Goal: Task Accomplishment & Management: Complete application form

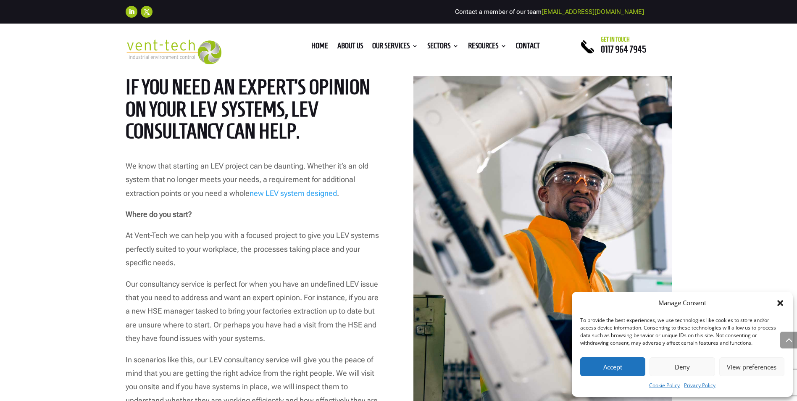
scroll to position [420, 0]
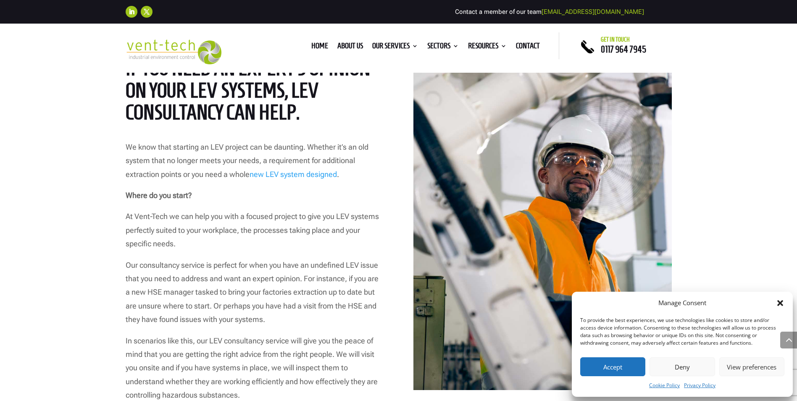
click at [782, 305] on icon "Close dialog" at bounding box center [780, 303] width 6 height 6
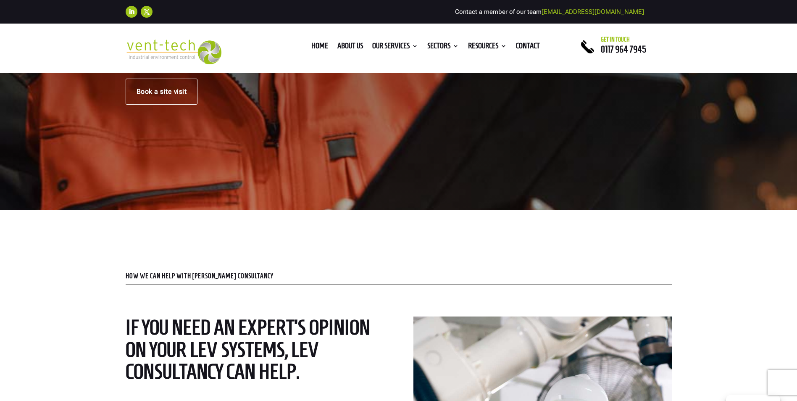
scroll to position [0, 0]
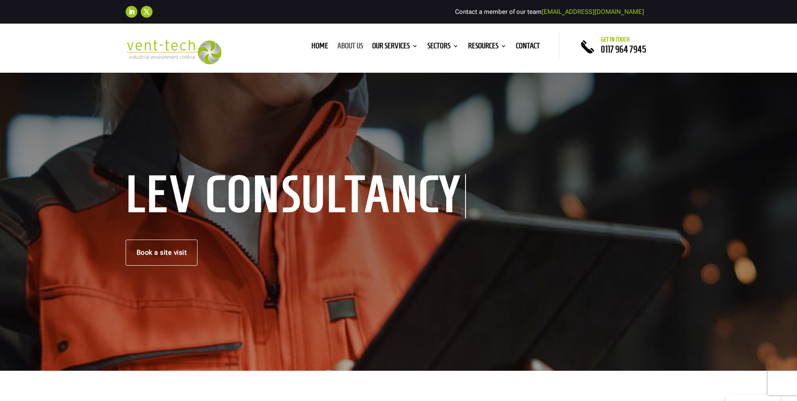
click at [349, 45] on link "About us" at bounding box center [350, 47] width 26 height 9
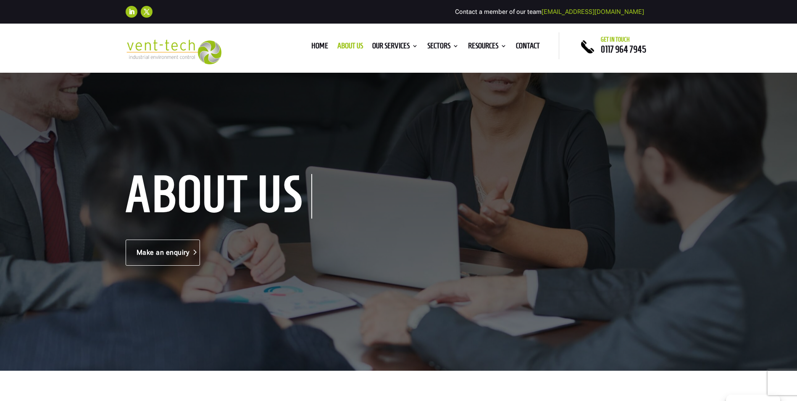
click at [162, 254] on link "Make an enquiry" at bounding box center [163, 252] width 75 height 26
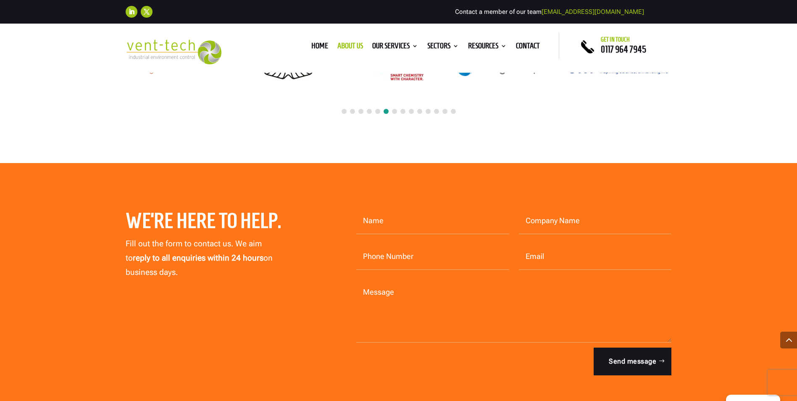
scroll to position [2268, 0]
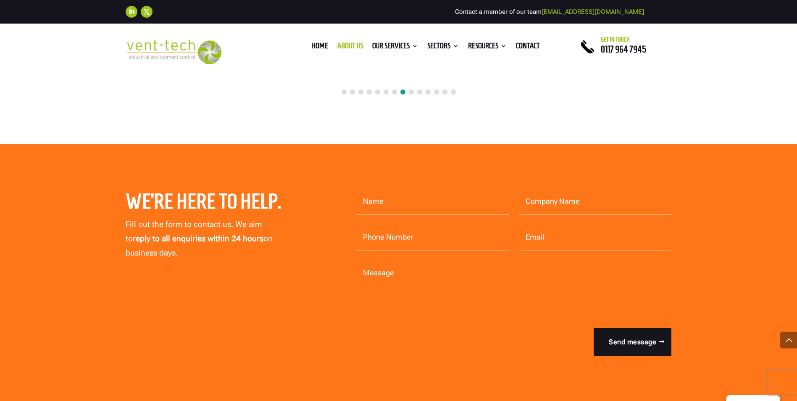
click at [390, 191] on input "Name" at bounding box center [432, 202] width 153 height 26
click at [427, 194] on input "Name" at bounding box center [432, 202] width 153 height 26
type input "[PERSON_NAME]"
drag, startPoint x: 588, startPoint y: 183, endPoint x: 591, endPoint y: 187, distance: 5.3
click at [590, 189] on input "Company Name" at bounding box center [595, 202] width 153 height 26
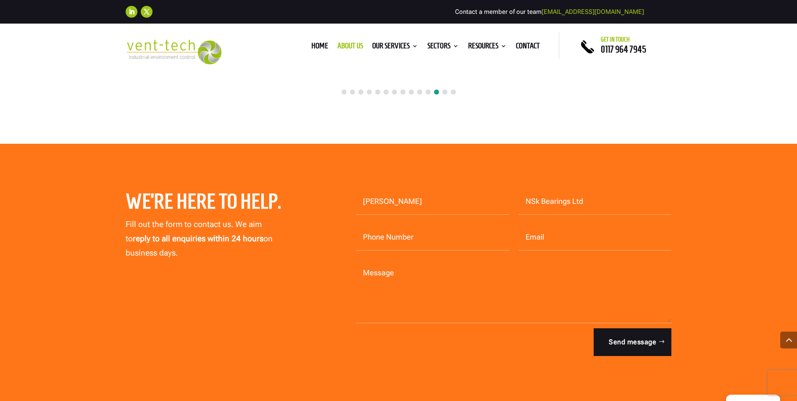
click at [535, 189] on input "NSk Bearings Ltd" at bounding box center [595, 202] width 153 height 26
type input "NSK Bearings Ltd"
click at [527, 224] on input "Email" at bounding box center [595, 237] width 153 height 26
type input "[PERSON_NAME][EMAIL_ADDRESS][DOMAIN_NAME]"
click at [367, 224] on input "Phone Number" at bounding box center [432, 237] width 153 height 26
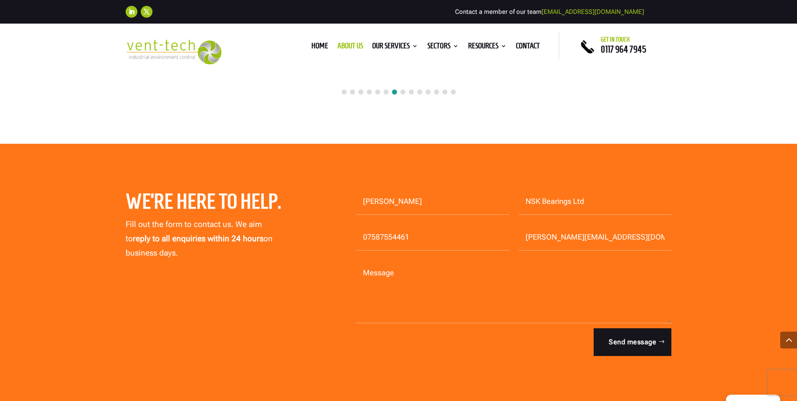
click at [384, 224] on input "07587554461" at bounding box center [432, 237] width 153 height 26
type input "07587 554461"
drag, startPoint x: 372, startPoint y: 274, endPoint x: 376, endPoint y: 273, distance: 4.2
click at [373, 273] on textarea "Message" at bounding box center [513, 291] width 315 height 63
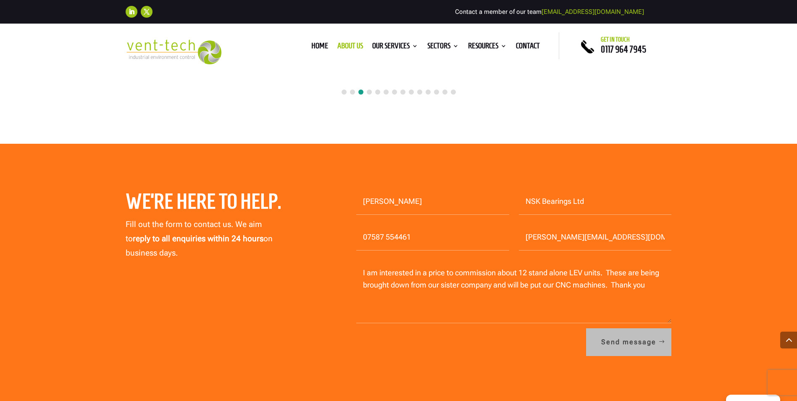
type textarea "I am interested in a price to commission about 12 stand alone LEV units. These …"
click at [611, 330] on button "Send message" at bounding box center [628, 342] width 85 height 28
